Goal: Transaction & Acquisition: Purchase product/service

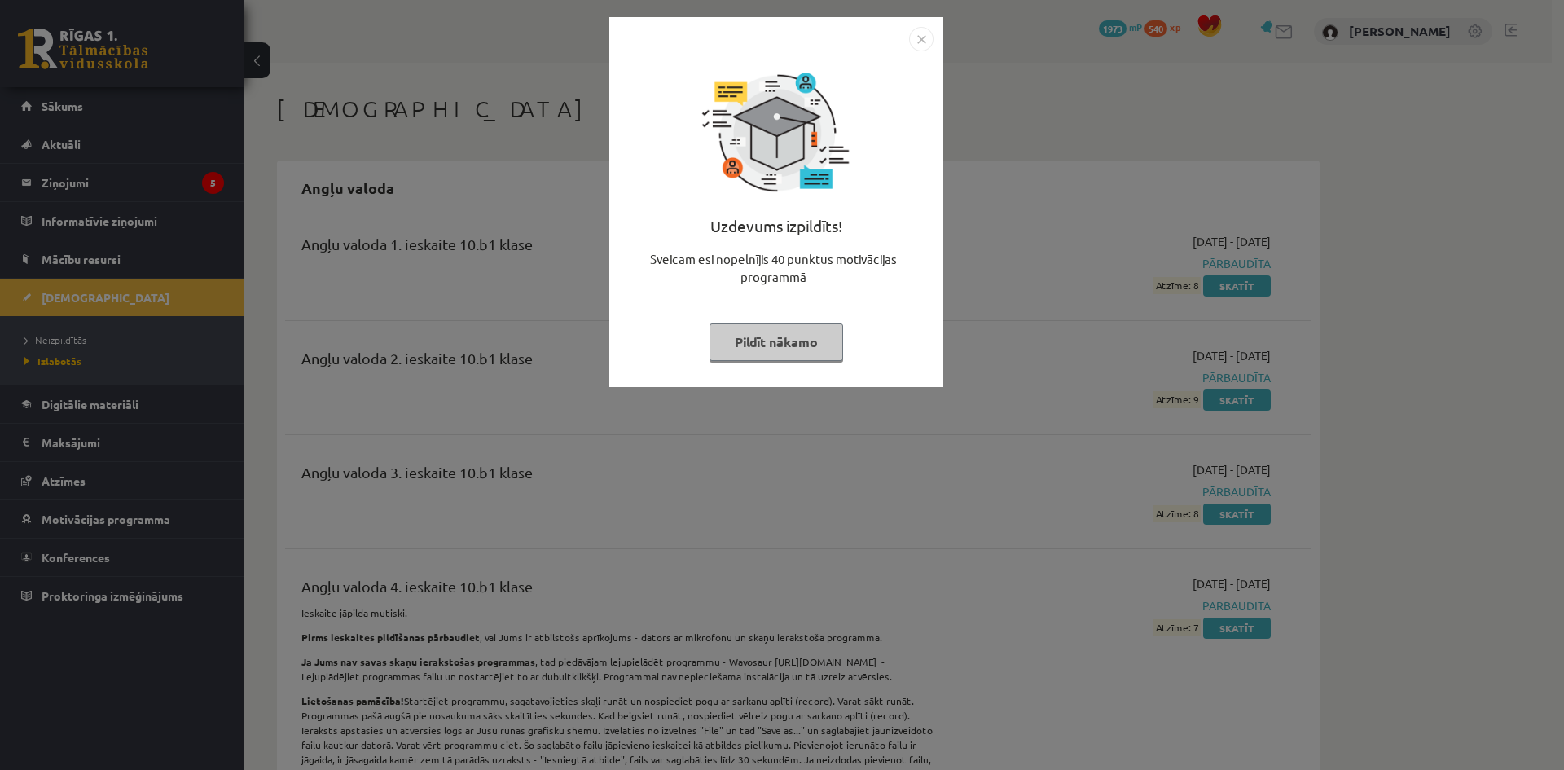
click at [787, 357] on button "Pildīt nākamo" at bounding box center [777, 341] width 134 height 37
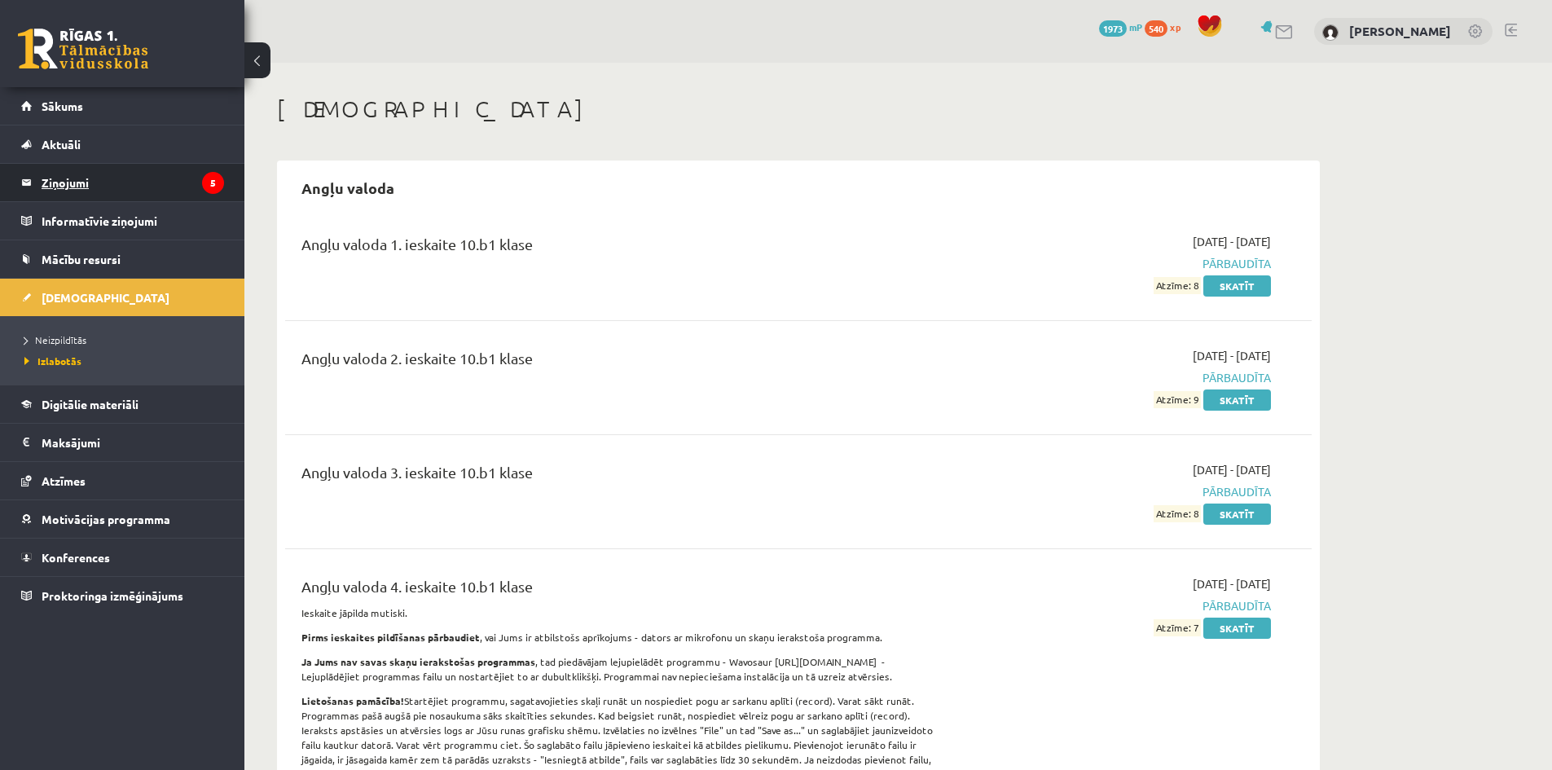
click at [138, 189] on legend "Ziņojumi 5" at bounding box center [133, 182] width 182 height 37
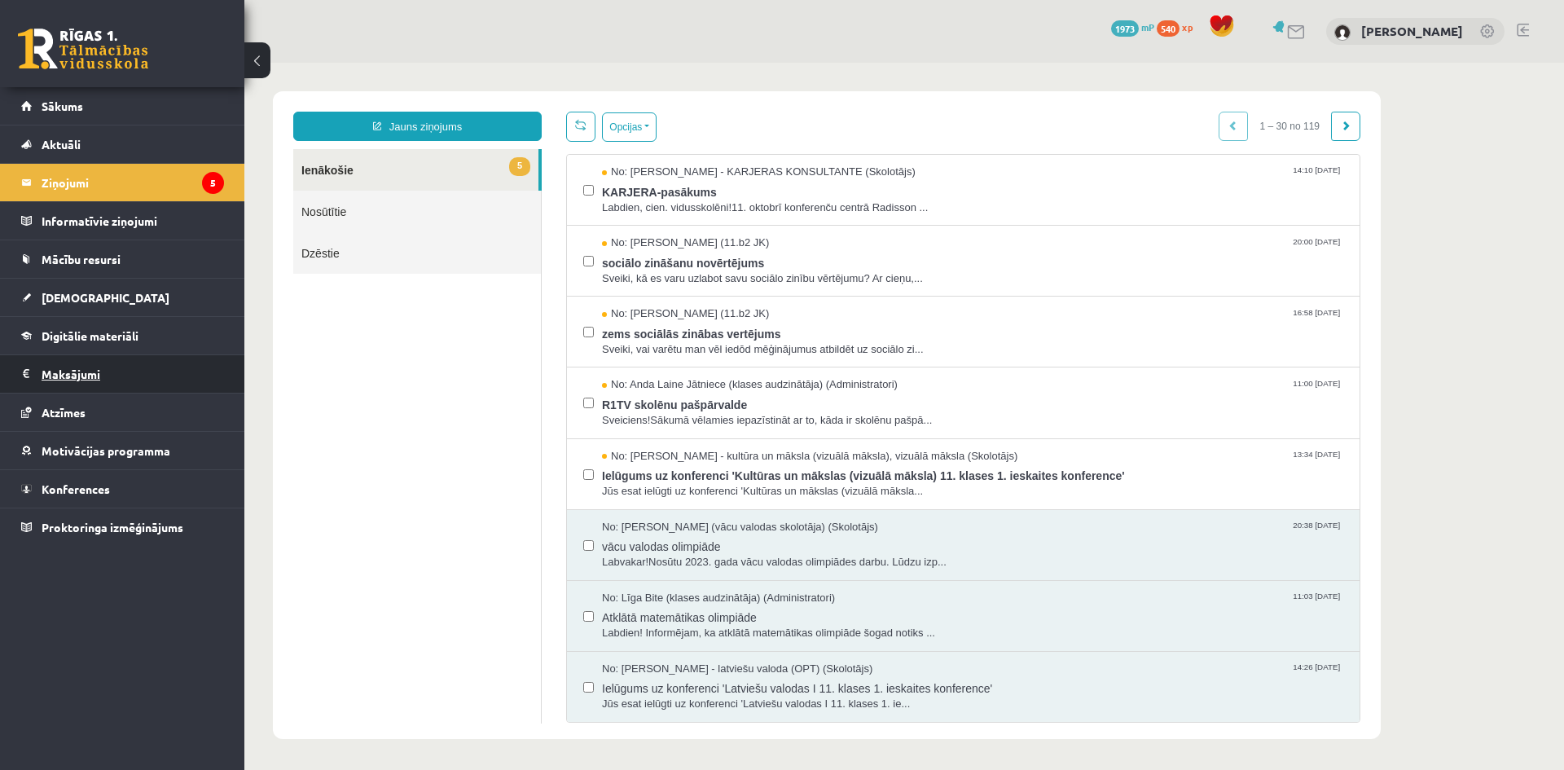
click at [119, 372] on legend "Maksājumi 0" at bounding box center [133, 373] width 182 height 37
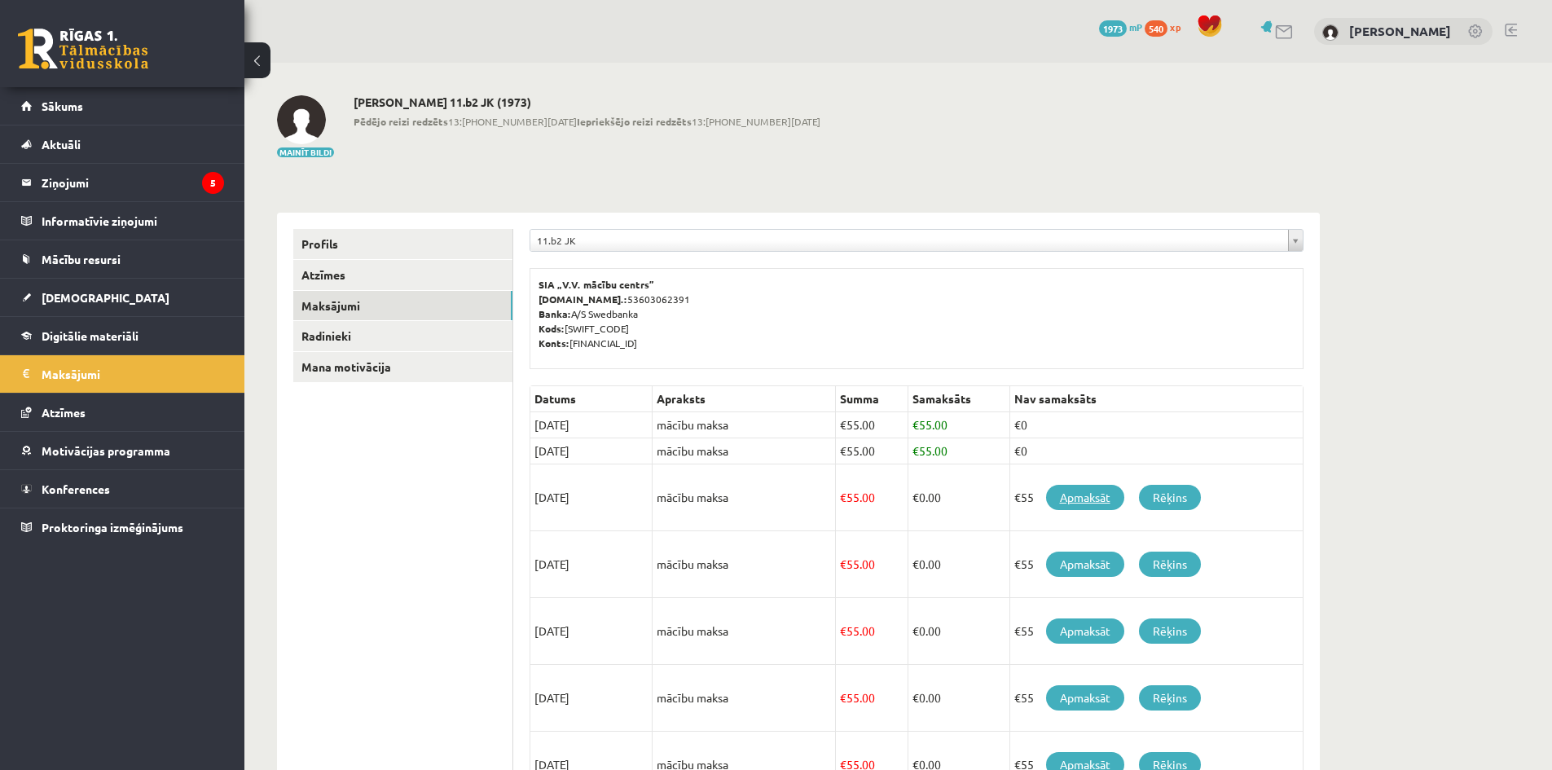
click at [1097, 500] on link "Apmaksāt" at bounding box center [1085, 497] width 78 height 25
